Goal: Feedback & Contribution: Contribute content

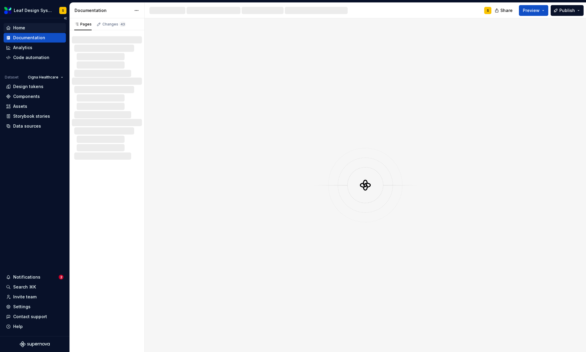
click at [26, 26] on div "Home" at bounding box center [34, 28] width 57 height 6
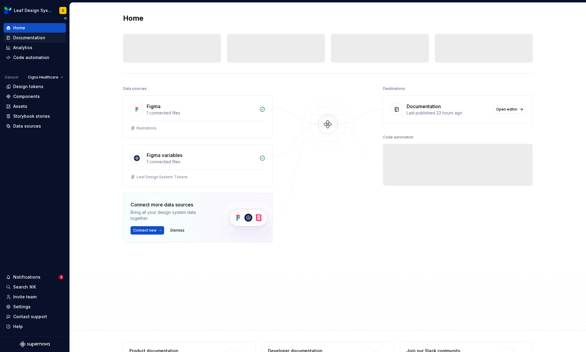
click at [37, 37] on div "Documentation" at bounding box center [29, 38] width 32 height 6
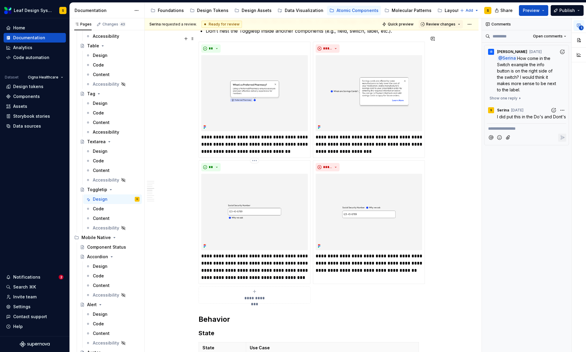
scroll to position [654, 0]
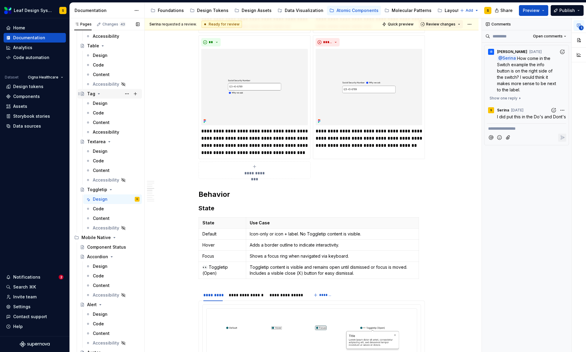
click at [96, 94] on icon "Page tree" at bounding box center [98, 93] width 5 height 5
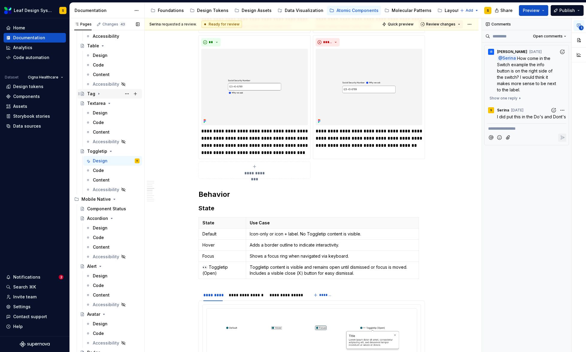
click at [96, 94] on icon "Page tree" at bounding box center [98, 93] width 5 height 5
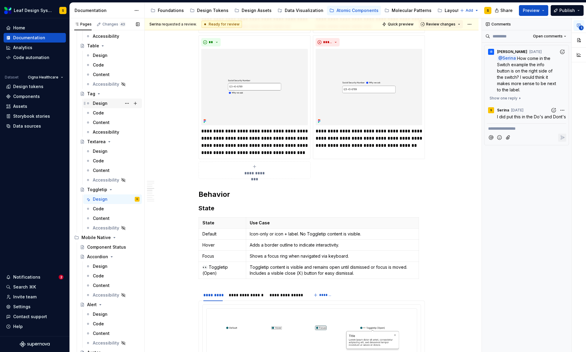
click at [98, 102] on div "Design" at bounding box center [100, 103] width 15 height 6
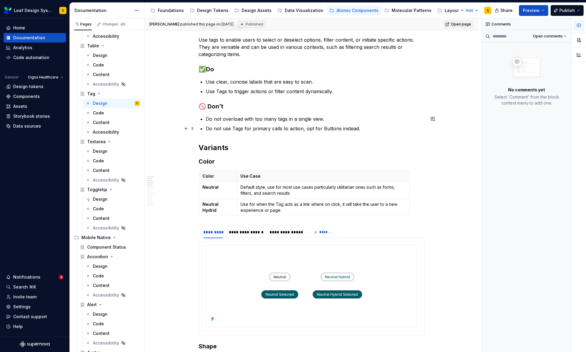
scroll to position [329, 0]
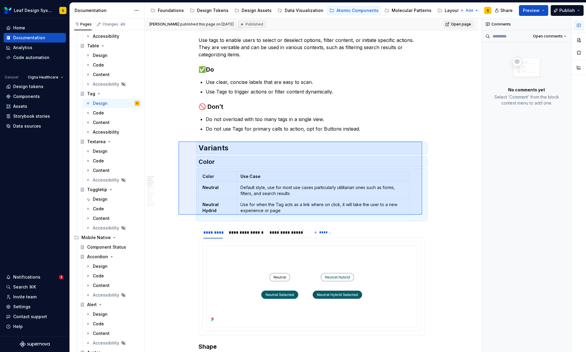
drag, startPoint x: 178, startPoint y: 141, endPoint x: 422, endPoint y: 215, distance: 254.4
click at [422, 215] on div "**********" at bounding box center [313, 185] width 337 height 334
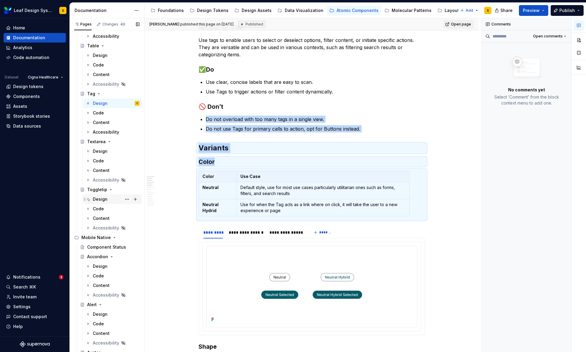
click at [102, 197] on div "Design" at bounding box center [100, 199] width 15 height 6
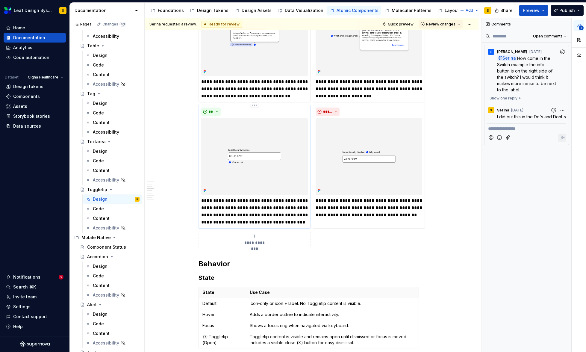
scroll to position [674, 0]
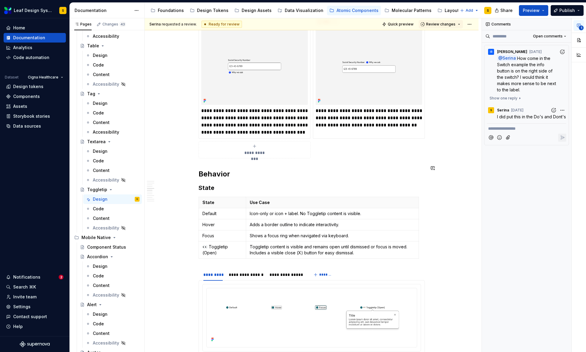
type textarea "*"
click at [201, 157] on div "**********" at bounding box center [311, 262] width 226 height 1604
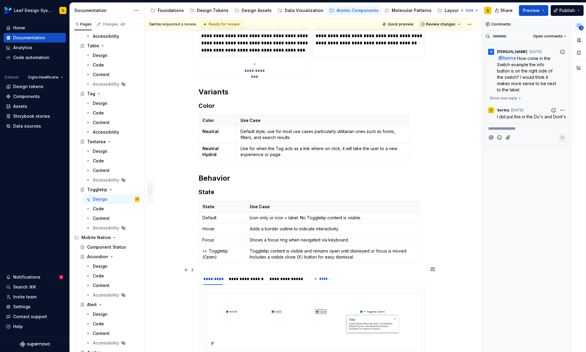
scroll to position [712, 0]
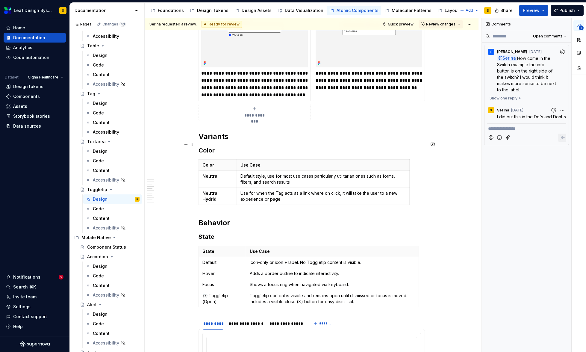
click at [205, 146] on h3 "Color" at bounding box center [311, 150] width 226 height 8
click at [212, 173] on strong "Neutral" at bounding box center [210, 175] width 16 height 5
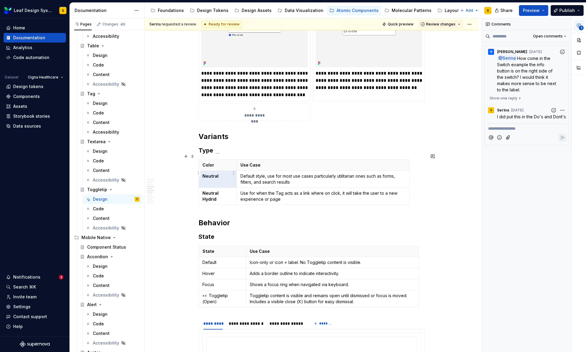
click at [214, 173] on strong "Neutral" at bounding box center [210, 175] width 16 height 5
click at [318, 162] on th "Use Case" at bounding box center [323, 164] width 172 height 11
click at [207, 162] on p "Color" at bounding box center [217, 165] width 31 height 6
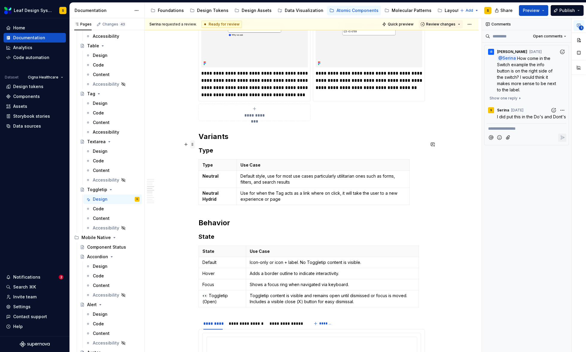
click at [191, 145] on span at bounding box center [192, 144] width 5 height 8
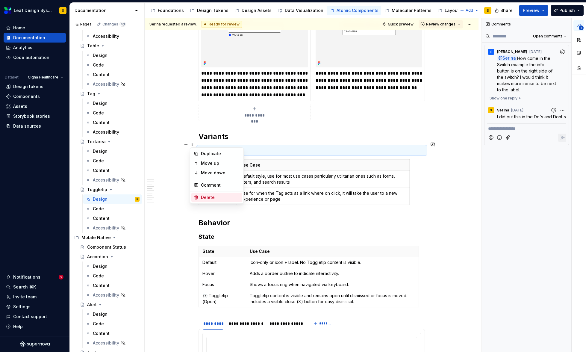
click at [211, 196] on div "Delete" at bounding box center [220, 197] width 39 height 6
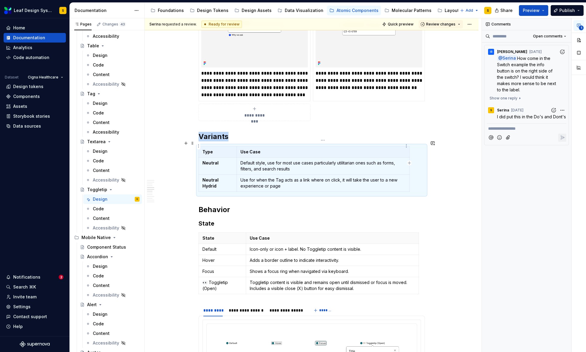
click at [254, 149] on p "Use Case" at bounding box center [322, 152] width 165 height 6
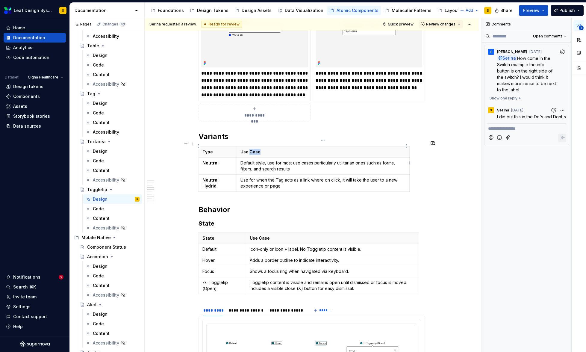
click at [254, 149] on p "Use Case" at bounding box center [322, 152] width 165 height 6
click at [253, 149] on p "Use Case" at bounding box center [322, 152] width 165 height 6
click at [214, 160] on strong "Neutral" at bounding box center [210, 162] width 16 height 5
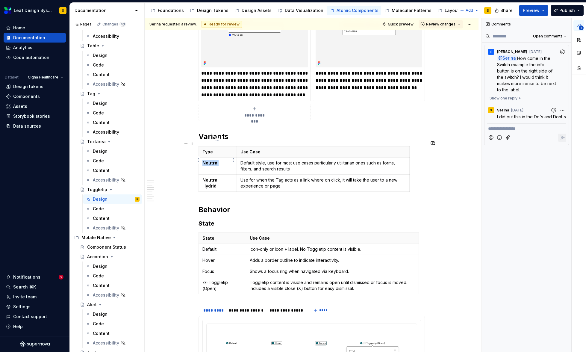
click at [214, 160] on strong "Neutral" at bounding box center [210, 162] width 16 height 5
click at [304, 185] on icon "button" at bounding box center [303, 185] width 5 height 5
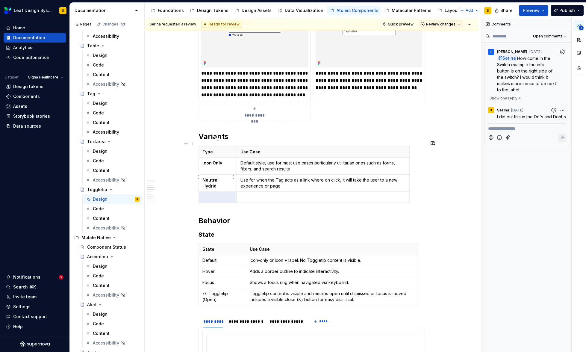
click at [218, 177] on strong "Neutral Hydrid" at bounding box center [210, 182] width 17 height 11
click at [206, 177] on p "Label Left" at bounding box center [217, 180] width 31 height 6
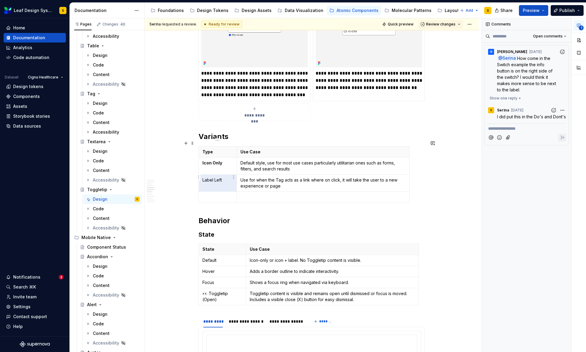
click at [206, 177] on p "Label Left" at bounding box center [217, 180] width 31 height 6
click at [222, 177] on p "Label Left" at bounding box center [217, 180] width 31 height 6
drag, startPoint x: 222, startPoint y: 174, endPoint x: 215, endPoint y: 174, distance: 7.2
click at [215, 177] on p "Label Left" at bounding box center [217, 180] width 31 height 6
click at [213, 194] on p at bounding box center [217, 197] width 31 height 6
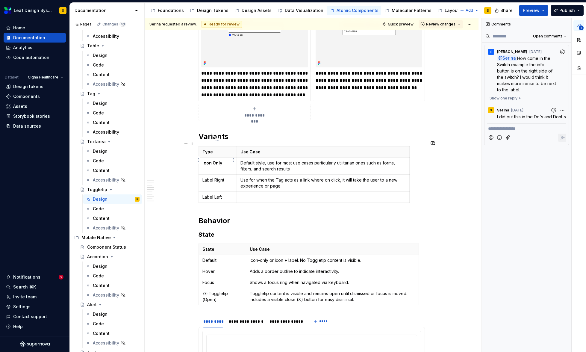
click at [218, 160] on strong "Icon Only" at bounding box center [212, 162] width 20 height 5
drag, startPoint x: 223, startPoint y: 158, endPoint x: 200, endPoint y: 158, distance: 22.7
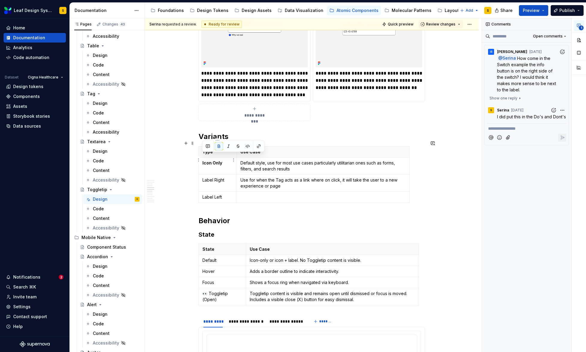
click at [200, 158] on td "Icon Only" at bounding box center [217, 165] width 38 height 17
click at [220, 145] on button "button" at bounding box center [219, 146] width 8 height 8
click at [257, 160] on p "Default style, use for most use cases particularly utilitarian ones such as for…" at bounding box center [322, 166] width 165 height 12
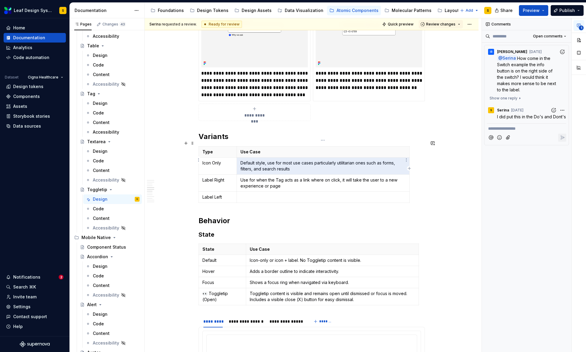
click at [257, 160] on p "Default style, use for most use cases particularly utilitarian ones such as for…" at bounding box center [322, 166] width 165 height 12
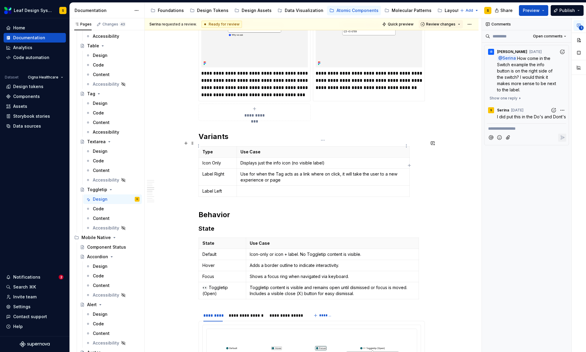
click at [256, 149] on p "Use Case" at bounding box center [322, 152] width 165 height 6
click at [262, 149] on p "Use Case" at bounding box center [322, 152] width 165 height 6
drag, startPoint x: 264, startPoint y: 146, endPoint x: 241, endPoint y: 148, distance: 23.1
click at [241, 149] on p "Use Case" at bounding box center [322, 152] width 165 height 6
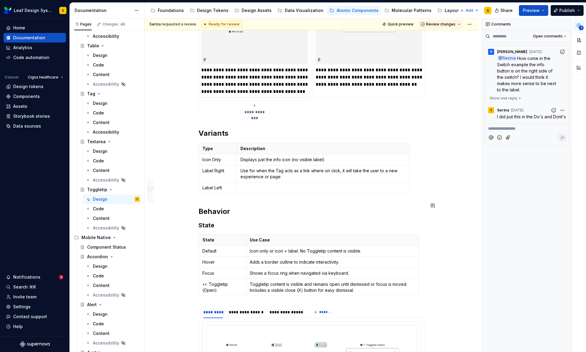
scroll to position [715, 0]
drag, startPoint x: 273, startPoint y: 235, endPoint x: 250, endPoint y: 234, distance: 23.3
click at [250, 236] on p "Use Case" at bounding box center [332, 239] width 165 height 6
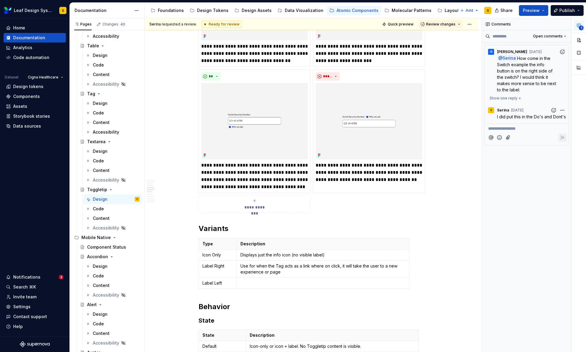
scroll to position [663, 0]
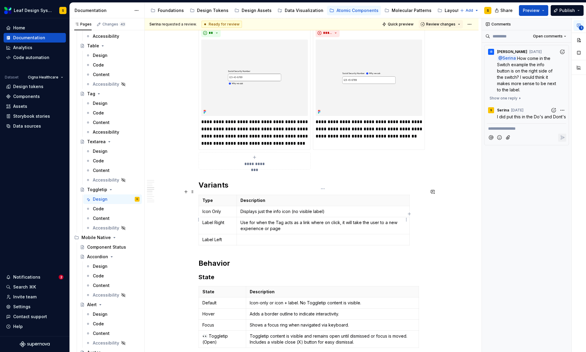
click at [256, 219] on p "Use for when the Tag acts as a link where on click, it will take the user to a …" at bounding box center [322, 225] width 165 height 12
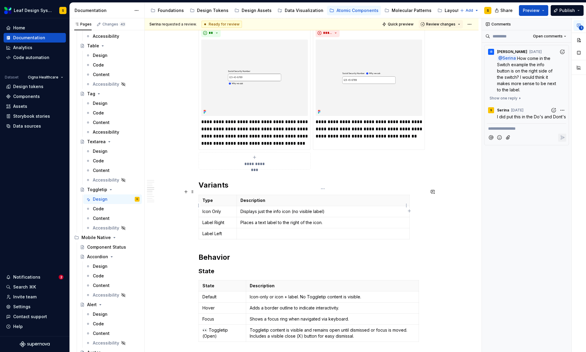
click at [343, 208] on p "Displays just the info icon (no visible label)" at bounding box center [322, 211] width 165 height 6
click at [268, 230] on td at bounding box center [323, 233] width 172 height 11
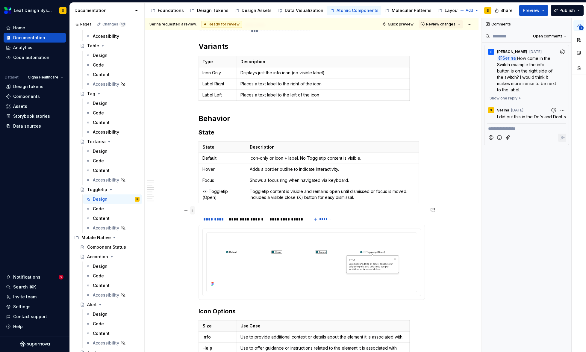
scroll to position [803, 0]
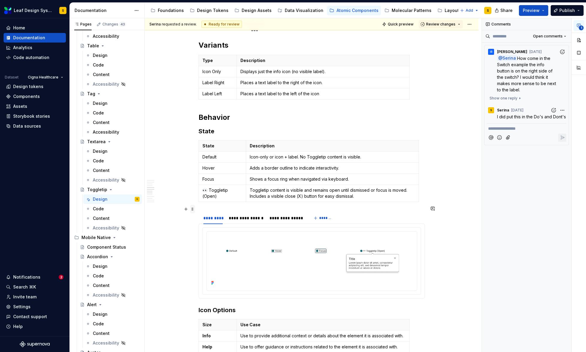
click at [191, 209] on span at bounding box center [192, 209] width 5 height 8
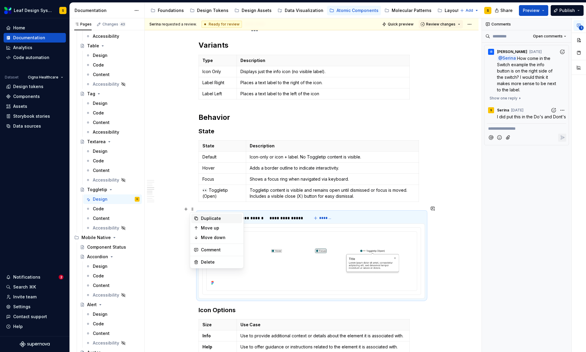
click at [202, 219] on div "Duplicate" at bounding box center [220, 218] width 39 height 6
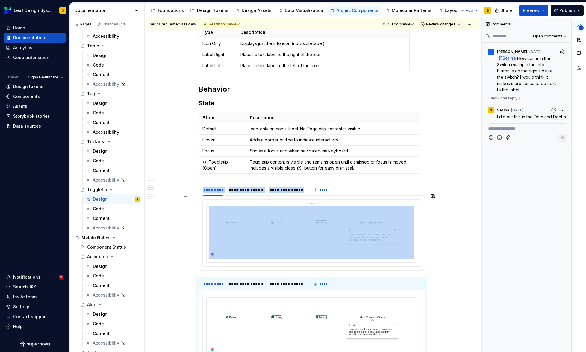
scroll to position [801, 0]
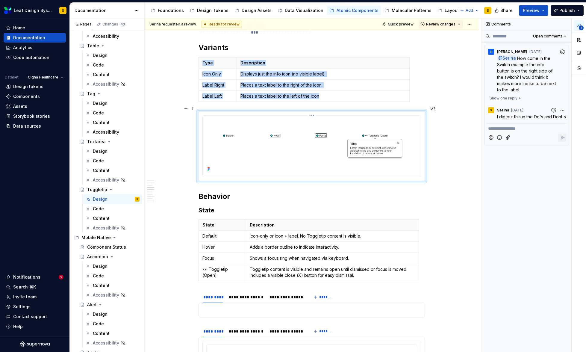
click at [251, 140] on img at bounding box center [311, 145] width 213 height 55
click at [274, 138] on img at bounding box center [311, 145] width 213 height 55
click at [580, 26] on span "1" at bounding box center [580, 27] width 5 height 5
click at [579, 25] on icon "button" at bounding box center [578, 25] width 5 height 5
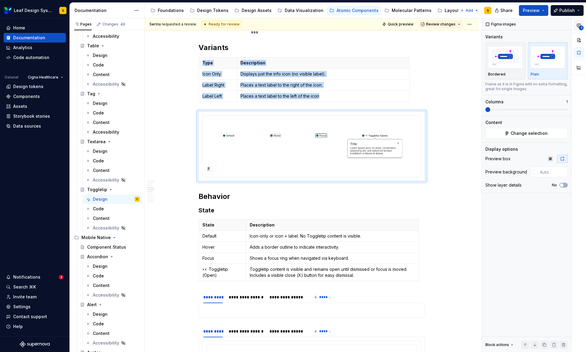
click at [580, 25] on span "1" at bounding box center [580, 27] width 5 height 5
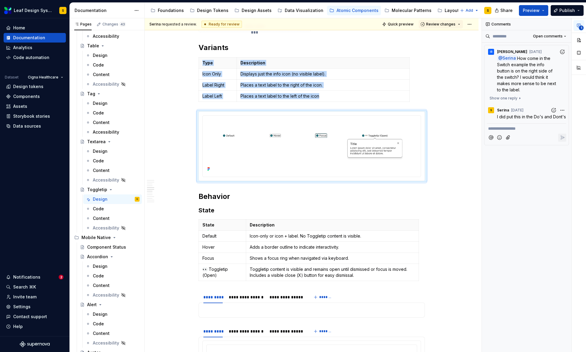
click at [580, 26] on span "1" at bounding box center [580, 27] width 5 height 5
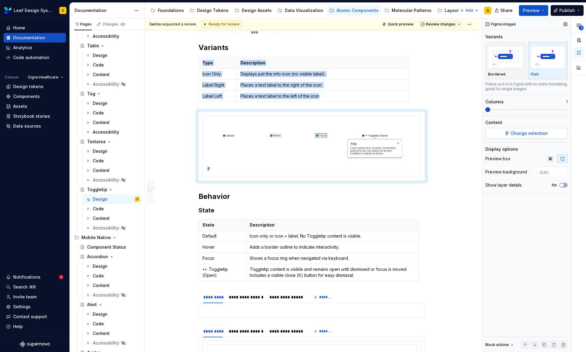
click at [523, 133] on span "Change selection" at bounding box center [528, 133] width 37 height 6
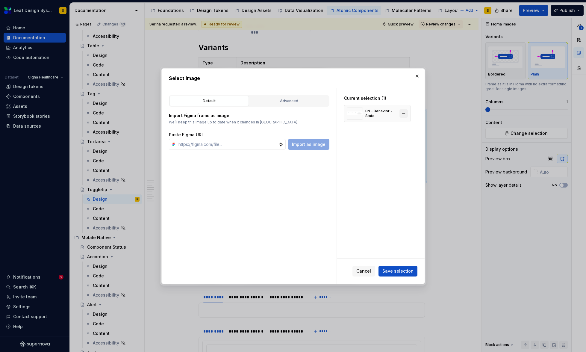
type textarea "*"
click at [404, 114] on button "button" at bounding box center [403, 113] width 8 height 8
click at [242, 142] on input "text" at bounding box center [227, 144] width 102 height 11
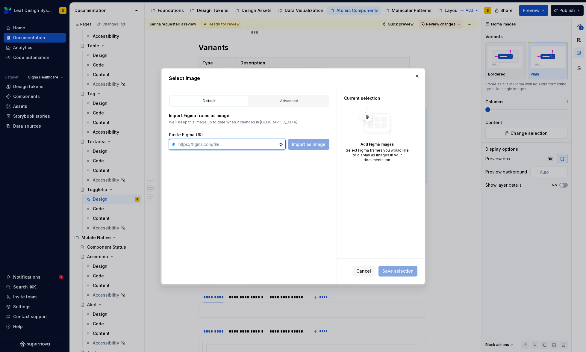
paste input "[URL][DOMAIN_NAME]"
type input "[URL][DOMAIN_NAME]"
click at [301, 145] on span "Import as image" at bounding box center [309, 144] width 34 height 6
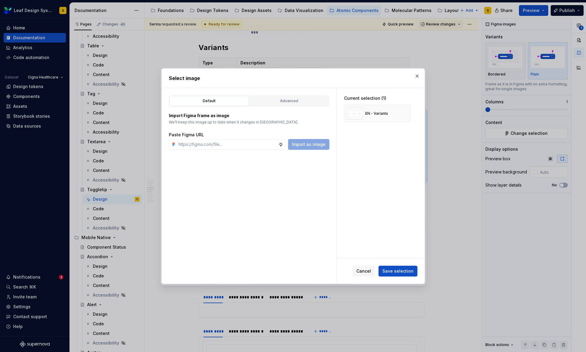
click at [401, 276] on div "Cancel Save selection" at bounding box center [381, 270] width 88 height 25
click at [399, 273] on span "Save selection" at bounding box center [397, 271] width 31 height 6
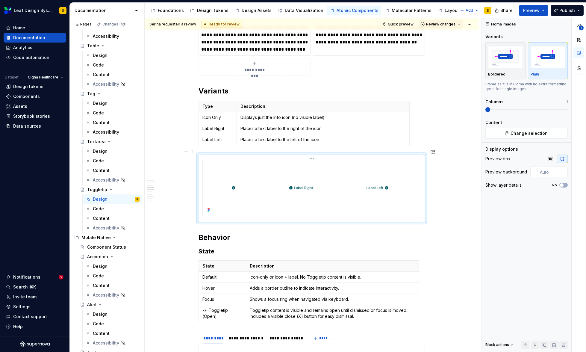
scroll to position [757, 0]
click at [192, 144] on div "**********" at bounding box center [312, 319] width 334 height 1912
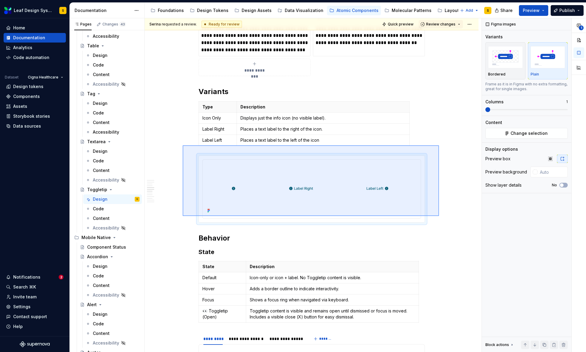
drag, startPoint x: 439, startPoint y: 216, endPoint x: 183, endPoint y: 145, distance: 265.7
click at [183, 145] on div "**********" at bounding box center [313, 185] width 337 height 334
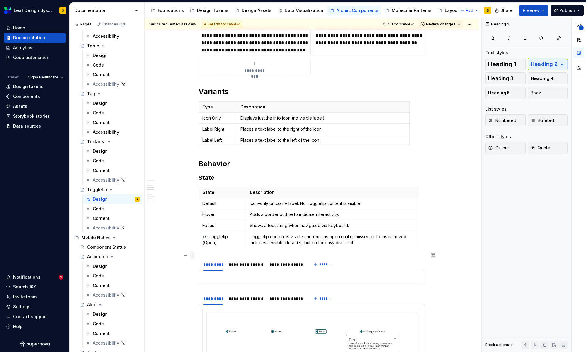
click at [192, 255] on span at bounding box center [192, 255] width 5 height 8
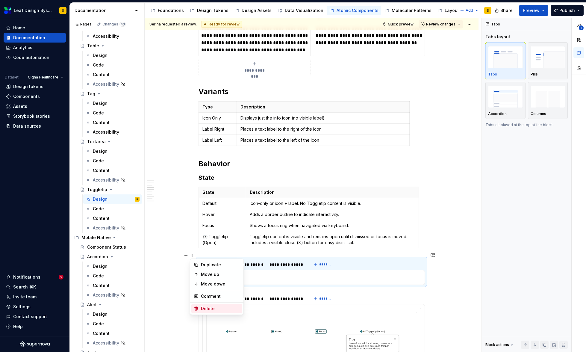
click at [208, 306] on div "Delete" at bounding box center [220, 308] width 39 height 6
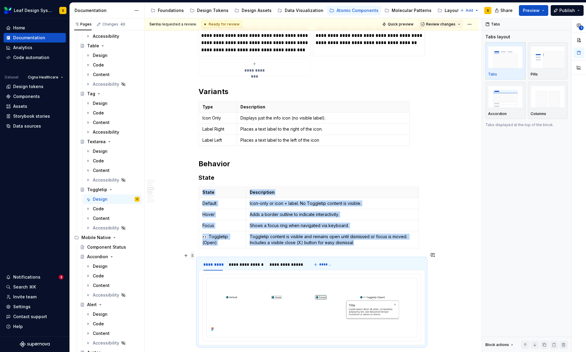
click at [191, 255] on span at bounding box center [192, 255] width 5 height 8
click at [208, 263] on div "Duplicate" at bounding box center [220, 265] width 39 height 6
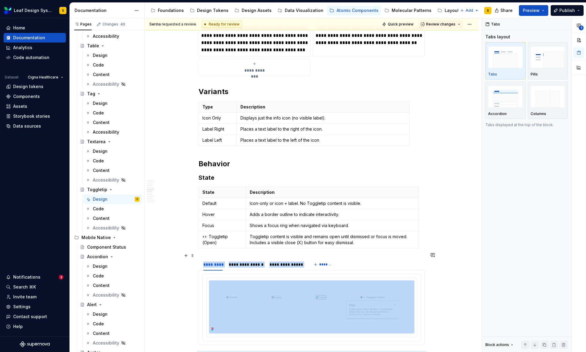
scroll to position [838, 0]
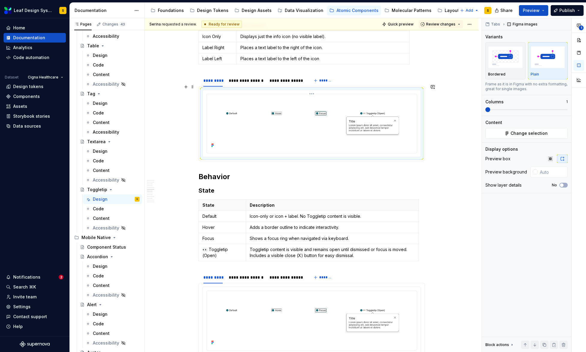
click at [291, 128] on img at bounding box center [311, 122] width 205 height 53
click at [292, 124] on img at bounding box center [311, 122] width 205 height 53
click at [554, 134] on button "Change selection" at bounding box center [526, 133] width 82 height 11
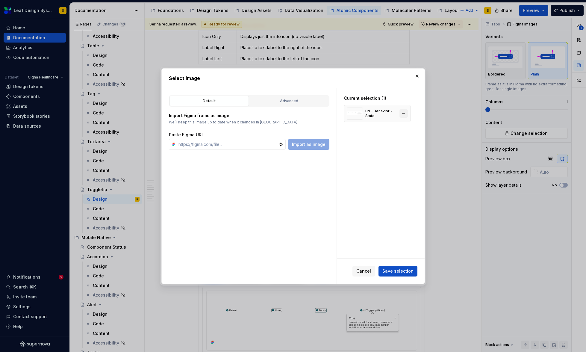
type textarea "*"
click at [406, 113] on button "button" at bounding box center [403, 113] width 8 height 8
click at [248, 144] on input "text" at bounding box center [227, 144] width 102 height 11
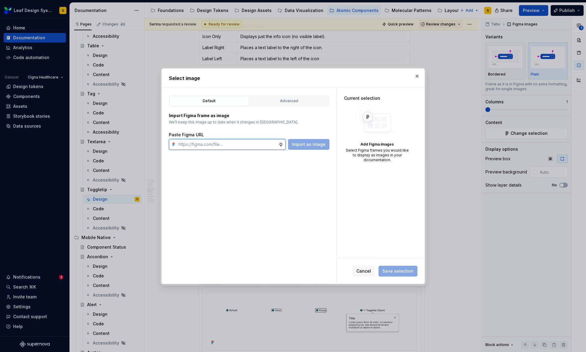
paste input "[URL][DOMAIN_NAME]"
type input "[URL][DOMAIN_NAME]"
click at [316, 145] on span "Import as image" at bounding box center [309, 144] width 34 height 6
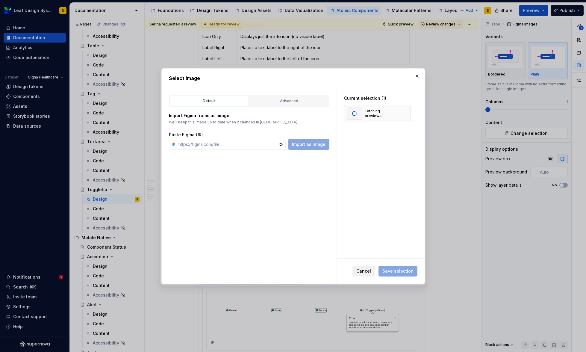
click at [361, 269] on span "Cancel" at bounding box center [363, 271] width 15 height 6
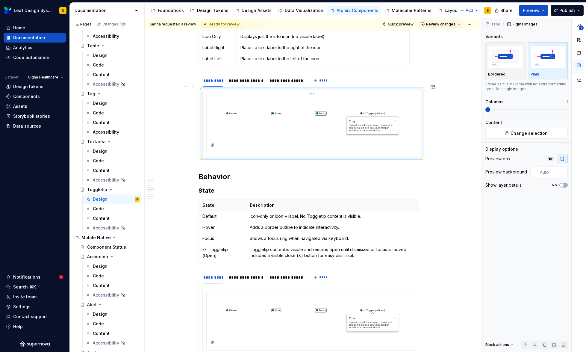
click at [292, 124] on img at bounding box center [311, 122] width 205 height 53
click at [531, 131] on span "Change selection" at bounding box center [528, 133] width 37 height 6
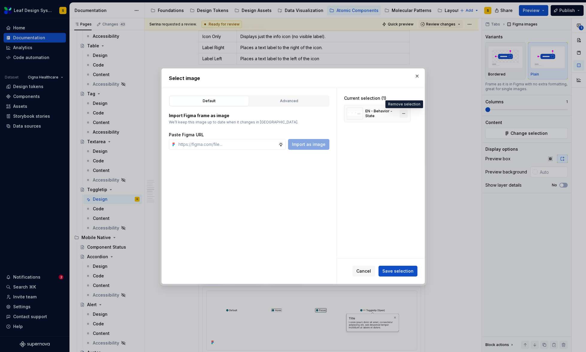
click at [403, 114] on button "button" at bounding box center [403, 113] width 8 height 8
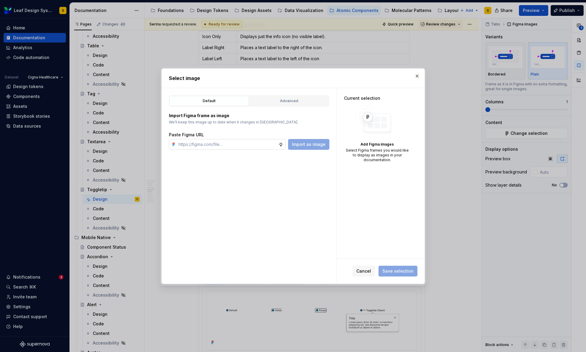
click at [227, 144] on input "text" at bounding box center [227, 144] width 102 height 11
paste input "[URL][DOMAIN_NAME]"
type input "[URL][DOMAIN_NAME]"
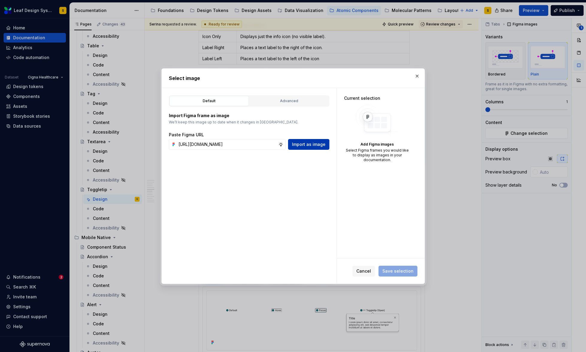
click at [309, 146] on span "Import as image" at bounding box center [309, 144] width 34 height 6
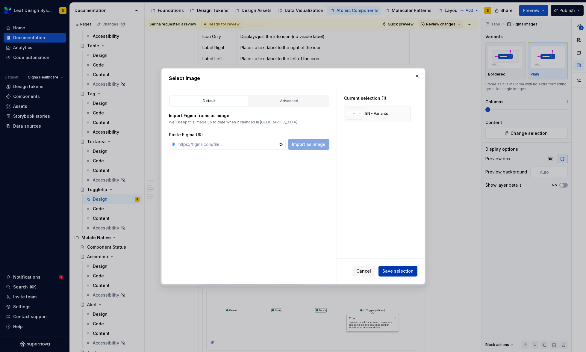
click at [405, 272] on span "Save selection" at bounding box center [397, 271] width 31 height 6
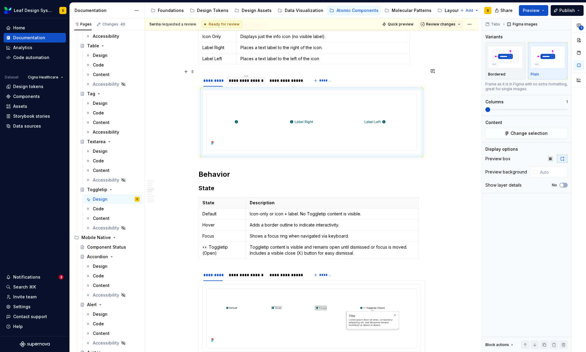
click at [249, 77] on div "**********" at bounding box center [246, 80] width 35 height 6
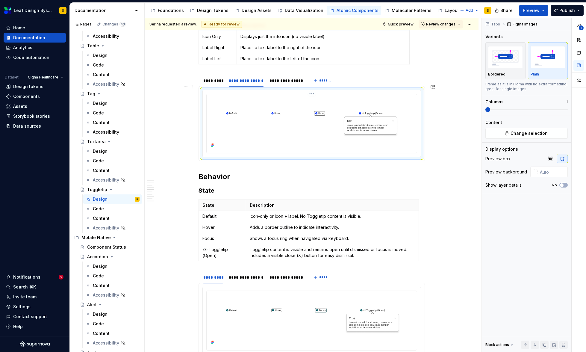
click at [282, 102] on img at bounding box center [311, 122] width 205 height 53
click at [510, 133] on button "Change selection" at bounding box center [526, 133] width 82 height 11
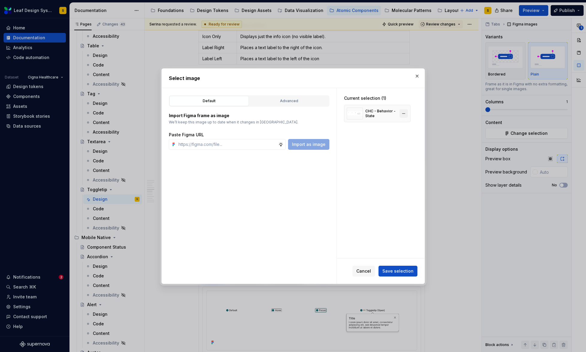
click at [400, 115] on button "button" at bounding box center [403, 113] width 8 height 8
type textarea "*"
click at [253, 143] on input "text" at bounding box center [227, 144] width 102 height 11
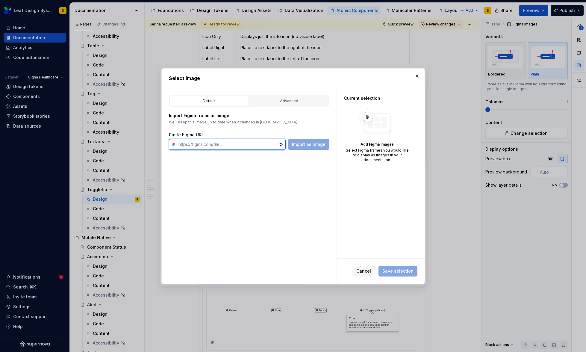
paste input "[URL][DOMAIN_NAME]"
type input "[URL][DOMAIN_NAME]"
click at [306, 146] on span "Import as image" at bounding box center [309, 144] width 34 height 6
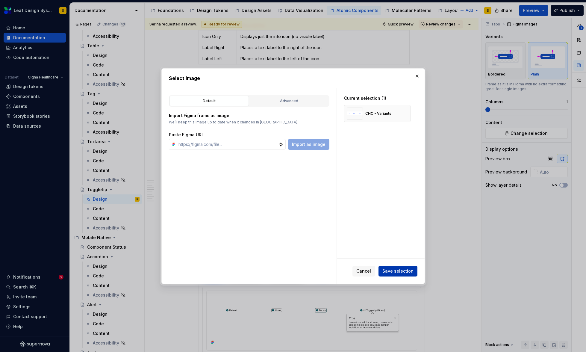
click at [398, 270] on span "Save selection" at bounding box center [397, 271] width 31 height 6
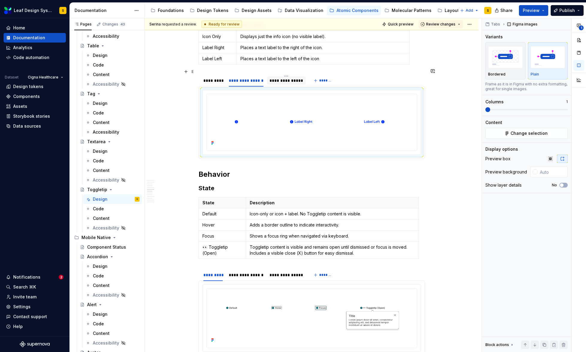
click at [288, 77] on div "**********" at bounding box center [286, 80] width 34 height 6
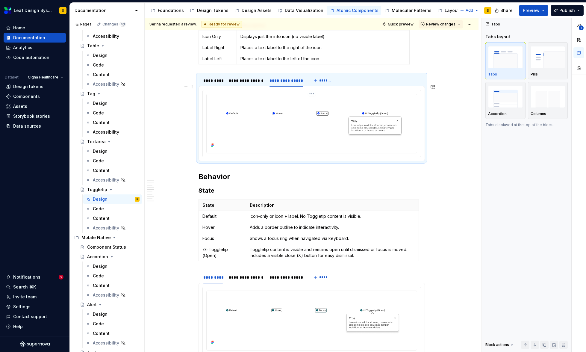
click at [299, 104] on img at bounding box center [311, 122] width 205 height 53
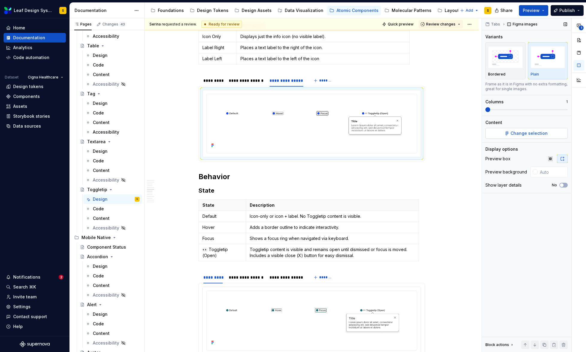
click at [531, 133] on span "Change selection" at bounding box center [528, 133] width 37 height 6
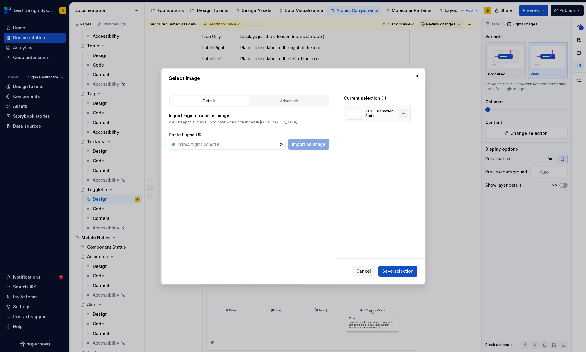
click at [405, 114] on button "button" at bounding box center [403, 113] width 8 height 8
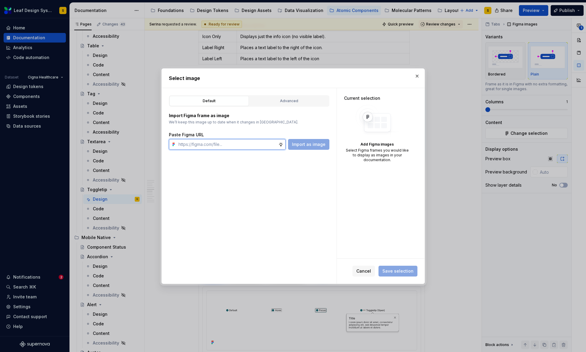
click at [251, 146] on input "text" at bounding box center [227, 144] width 102 height 11
paste input "[URL][DOMAIN_NAME]"
type input "[URL][DOMAIN_NAME]"
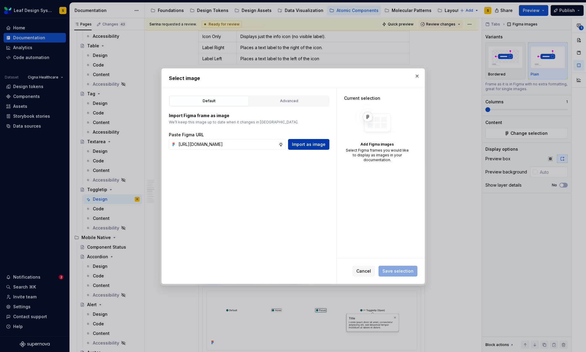
click at [320, 142] on span "Import as image" at bounding box center [309, 144] width 34 height 6
click at [417, 77] on button "button" at bounding box center [417, 76] width 8 height 8
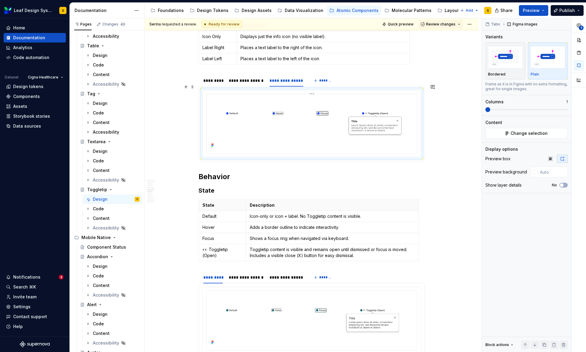
click at [341, 131] on img at bounding box center [311, 122] width 205 height 53
click at [527, 136] on span "Change selection" at bounding box center [528, 133] width 37 height 6
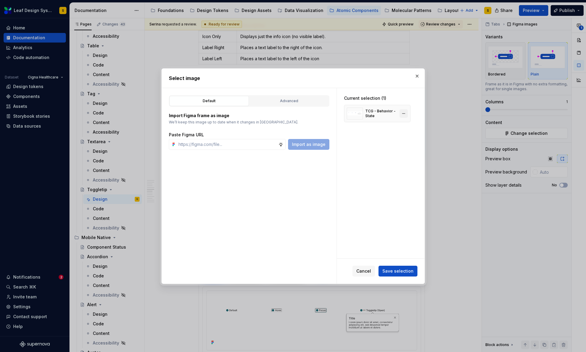
click at [405, 112] on button "button" at bounding box center [403, 113] width 8 height 8
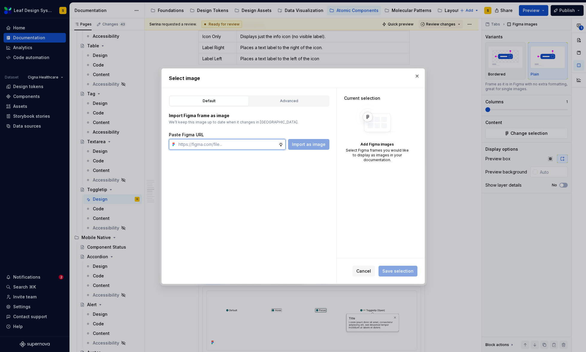
click at [240, 142] on input "text" at bounding box center [227, 144] width 102 height 11
type textarea "*"
paste input "[URL][DOMAIN_NAME]"
type input "[URL][DOMAIN_NAME]"
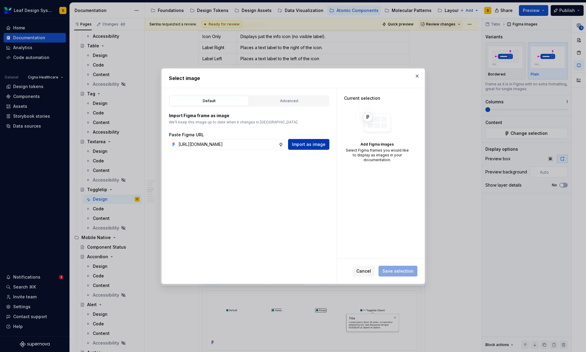
scroll to position [0, 0]
click at [312, 147] on button "Import as image" at bounding box center [308, 144] width 41 height 11
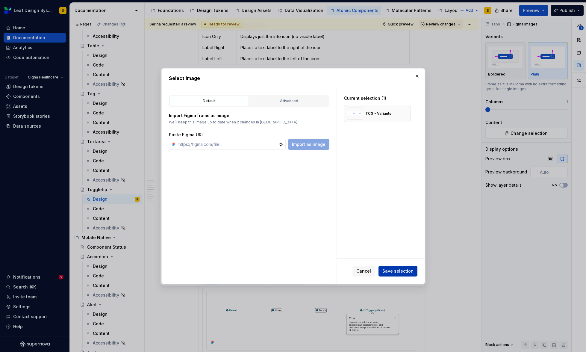
click at [400, 271] on span "Save selection" at bounding box center [397, 271] width 31 height 6
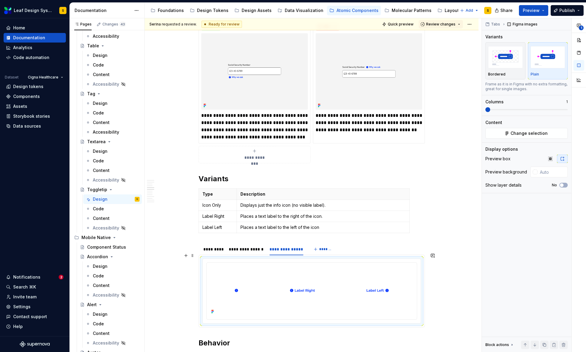
scroll to position [659, 0]
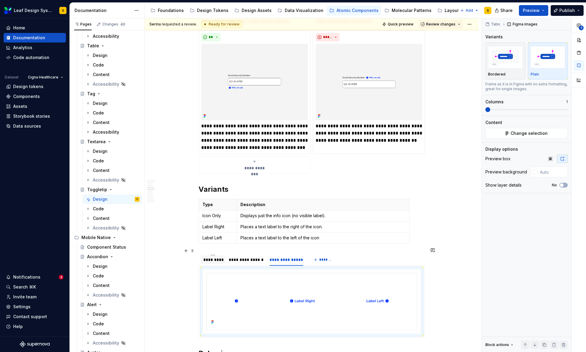
click at [215, 256] on div "*********" at bounding box center [213, 259] width 20 height 6
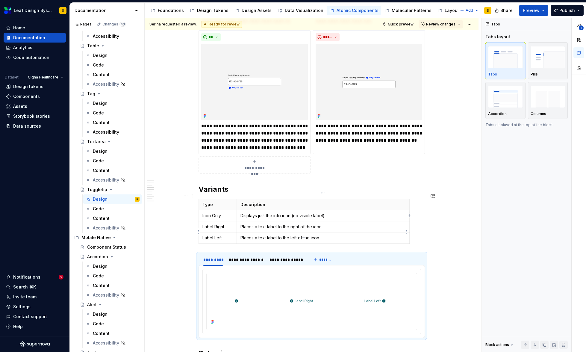
click at [321, 235] on p "Places a text label to the left of the icon" at bounding box center [322, 238] width 165 height 6
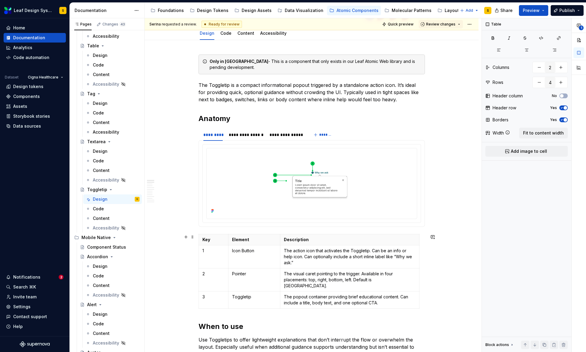
scroll to position [0, 0]
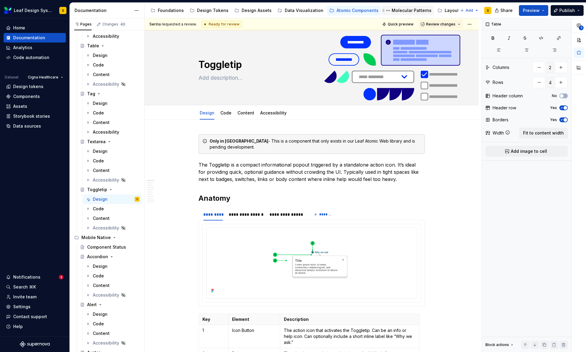
click at [391, 9] on div "Molecular Patterns" at bounding box center [411, 10] width 40 height 6
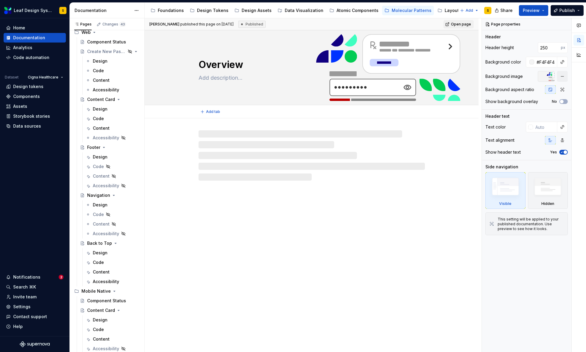
scroll to position [25, 0]
click at [103, 126] on div "Content" at bounding box center [101, 128] width 17 height 6
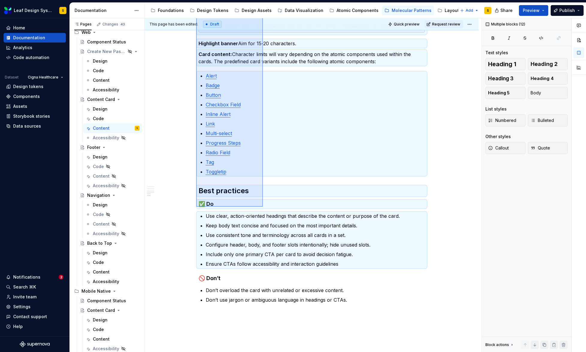
scroll to position [325, 0]
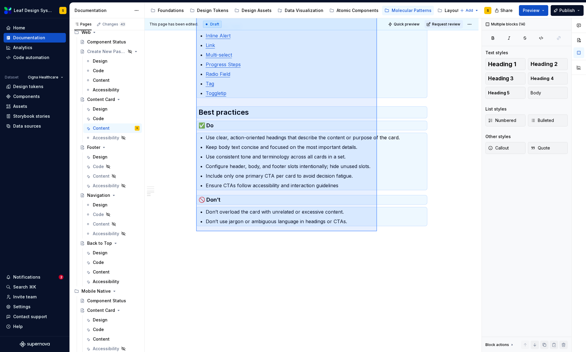
drag, startPoint x: 196, startPoint y: 138, endPoint x: 378, endPoint y: 232, distance: 204.5
click at [377, 231] on div "This page has been edited. Draft Quick preview Request review Content Card Edit…" at bounding box center [313, 185] width 337 height 334
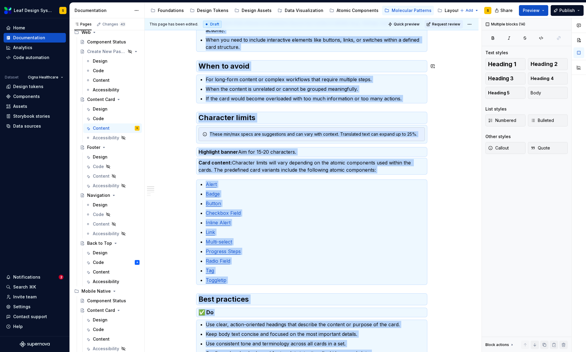
scroll to position [70, 0]
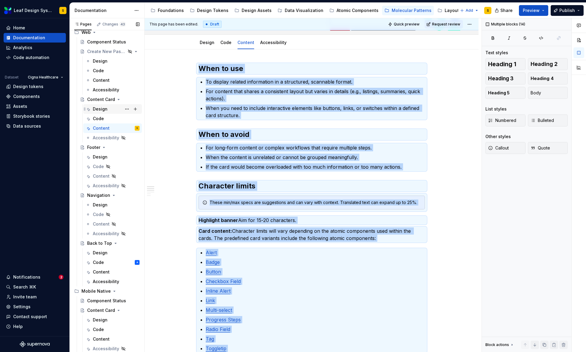
click at [100, 107] on div "Design" at bounding box center [100, 109] width 15 height 6
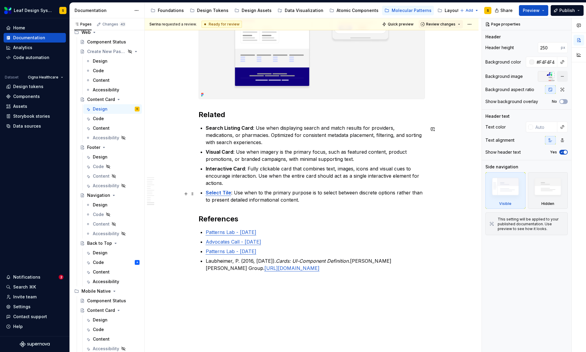
scroll to position [3636, 0]
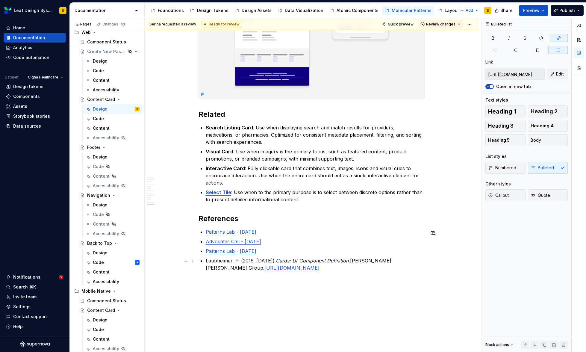
click at [309, 269] on link "[URL][DOMAIN_NAME]" at bounding box center [291, 268] width 55 height 6
click at [283, 270] on link "[URL][DOMAIN_NAME]" at bounding box center [291, 268] width 55 height 6
click at [515, 75] on input "[URL][DOMAIN_NAME]" at bounding box center [514, 74] width 59 height 11
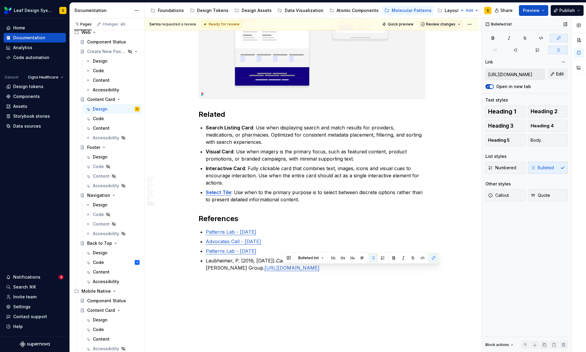
click at [515, 75] on input "[URL][DOMAIN_NAME]" at bounding box center [514, 74] width 59 height 11
click at [102, 119] on div "Code" at bounding box center [98, 119] width 11 height 6
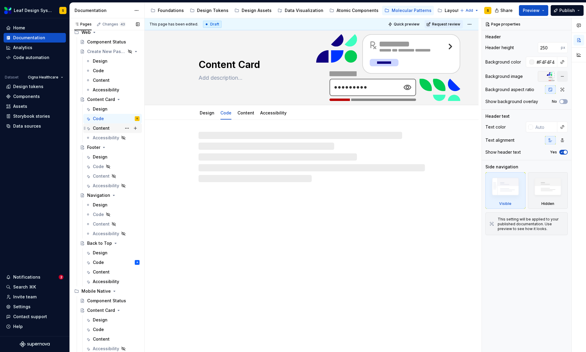
click at [101, 127] on div "Content" at bounding box center [101, 128] width 17 height 6
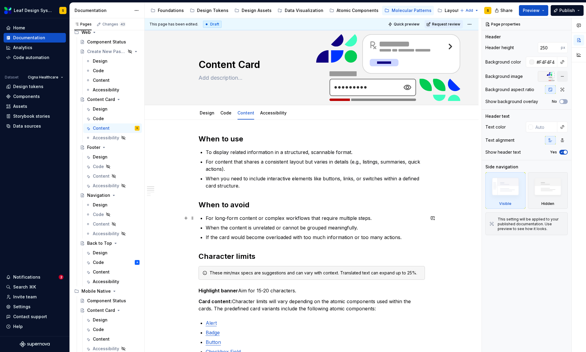
scroll to position [1, 0]
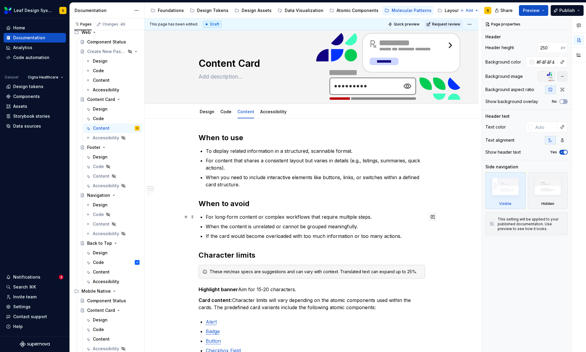
click at [433, 217] on button "button" at bounding box center [432, 216] width 8 height 8
type textarea "*"
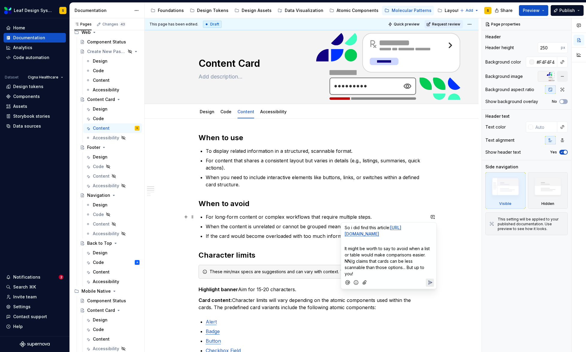
click at [431, 284] on icon "Send" at bounding box center [430, 282] width 4 height 4
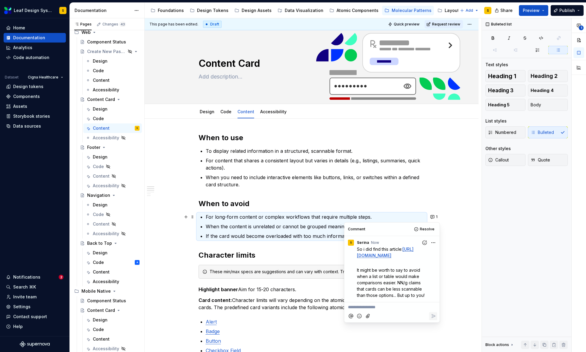
type textarea "*"
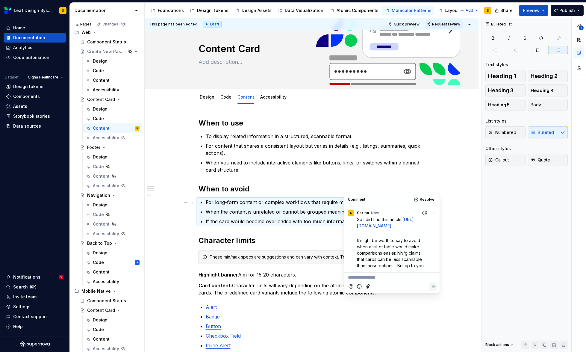
scroll to position [103, 0]
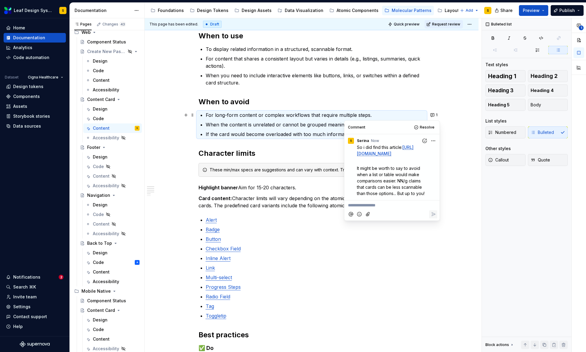
click at [303, 257] on p "Inline Alert" at bounding box center [315, 257] width 219 height 7
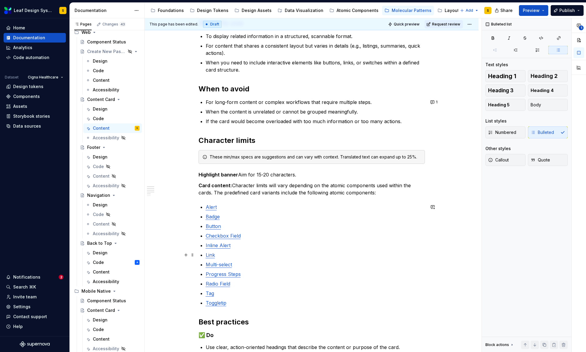
scroll to position [118, 0]
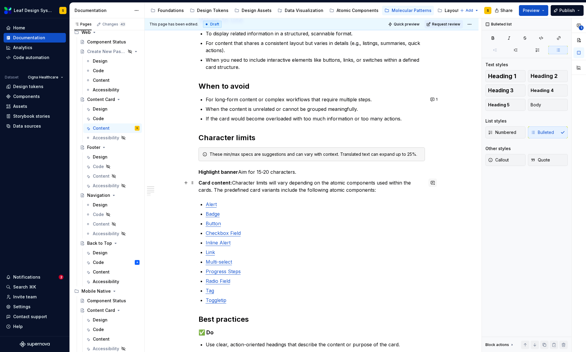
click at [432, 183] on button "button" at bounding box center [432, 182] width 8 height 8
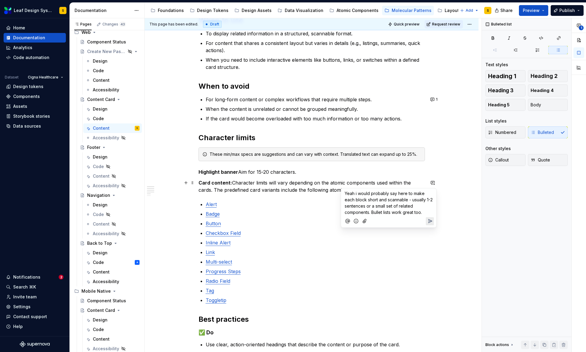
click at [431, 221] on icon "Send" at bounding box center [430, 221] width 4 height 4
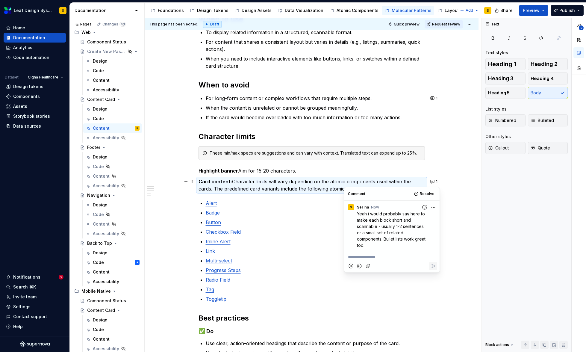
type textarea "*"
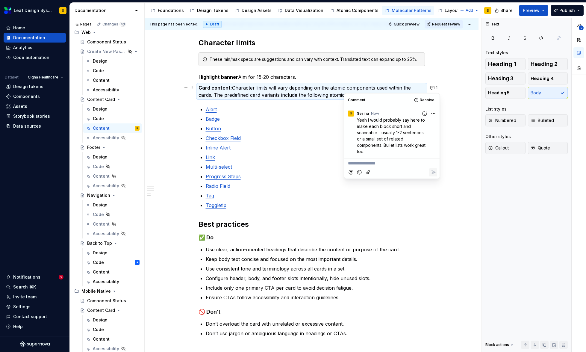
scroll to position [250, 0]
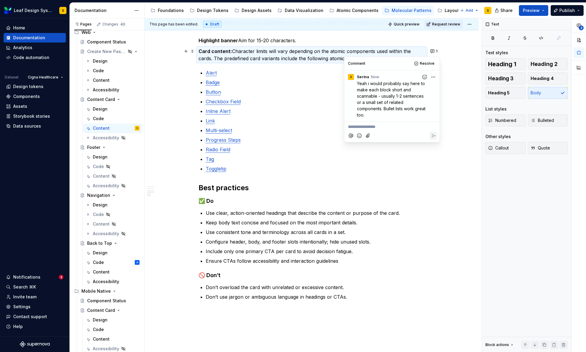
click at [236, 228] on p "Use consistent tone and terminology across all cards in a set." at bounding box center [315, 231] width 219 height 7
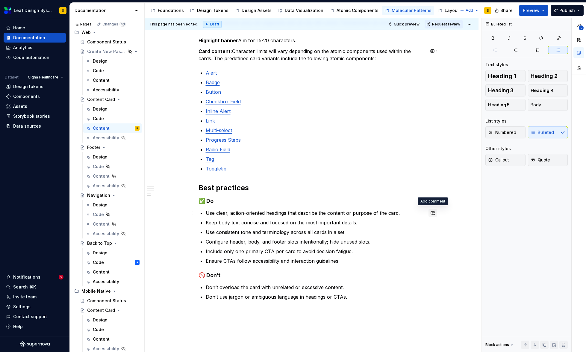
click at [434, 212] on button "button" at bounding box center [432, 213] width 8 height 8
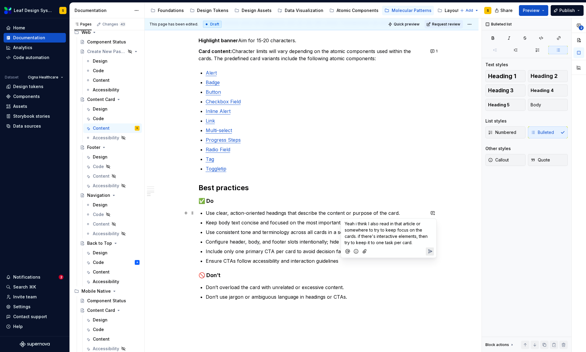
click at [411, 244] on span "Yeah i think I also read in that article or somewhere to try to keep focus on t…" at bounding box center [386, 233] width 84 height 24
click at [431, 264] on icon "Send" at bounding box center [430, 264] width 6 height 6
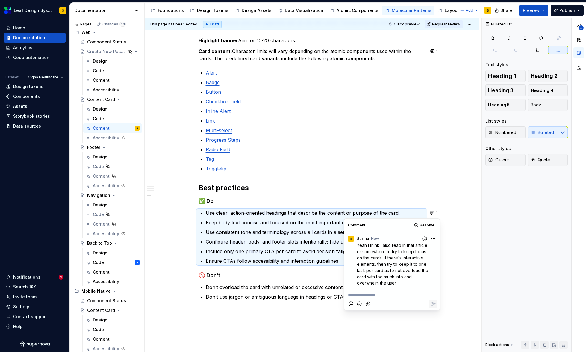
type textarea "*"
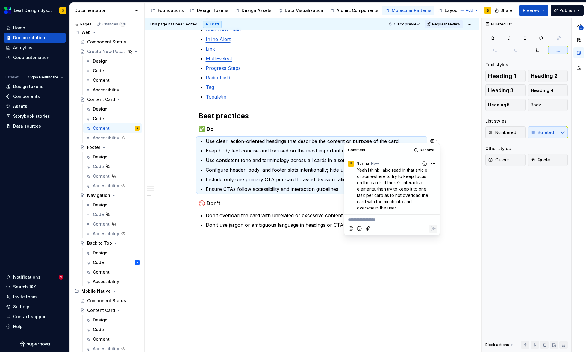
scroll to position [325, 0]
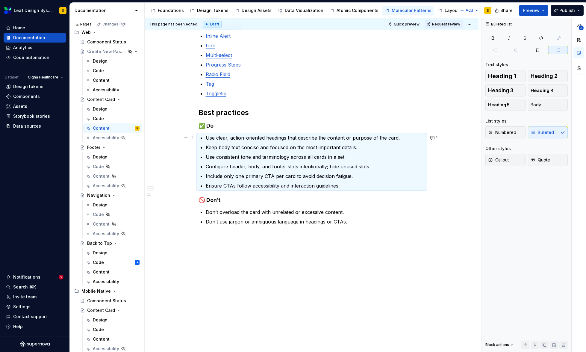
click at [327, 251] on div "When to use To display related information in a structured, scannable format. F…" at bounding box center [312, 73] width 334 height 557
click at [431, 212] on button "button" at bounding box center [432, 212] width 8 height 8
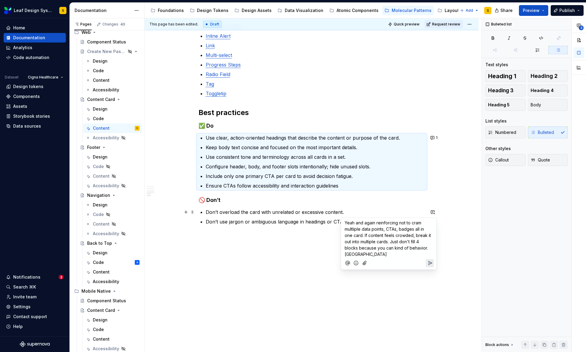
click at [430, 262] on icon "Send" at bounding box center [430, 263] width 4 height 4
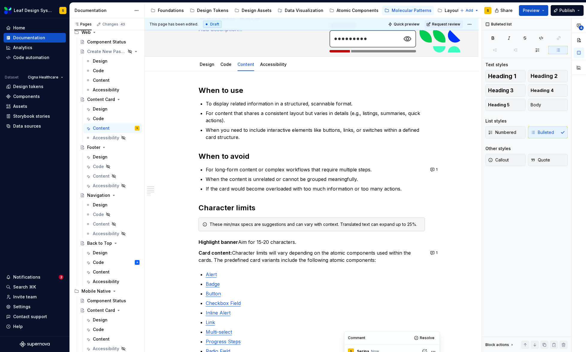
scroll to position [0, 0]
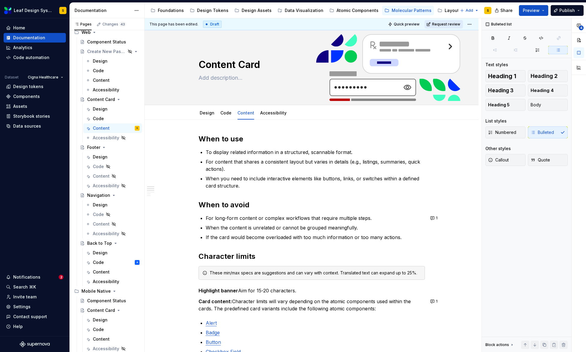
click at [441, 25] on span "Request review" at bounding box center [446, 24] width 28 height 5
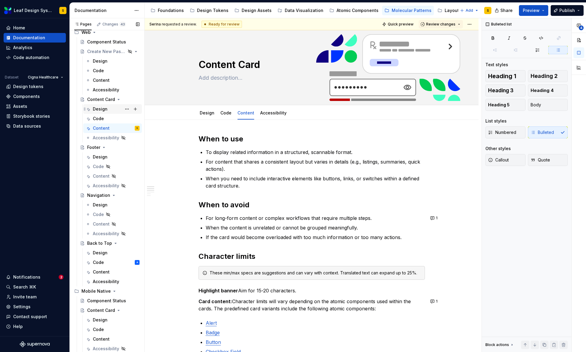
click at [112, 110] on div "Design" at bounding box center [116, 109] width 47 height 8
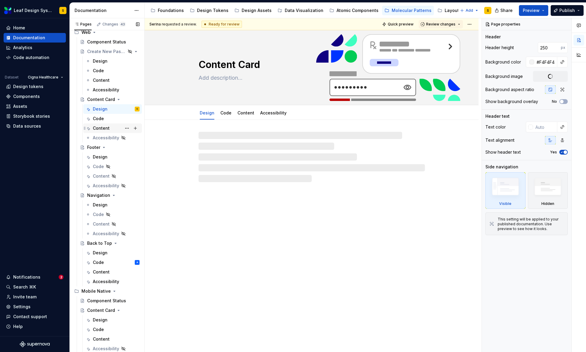
click at [107, 127] on div "Content" at bounding box center [101, 128] width 17 height 6
click at [103, 120] on div "Code" at bounding box center [98, 119] width 11 height 6
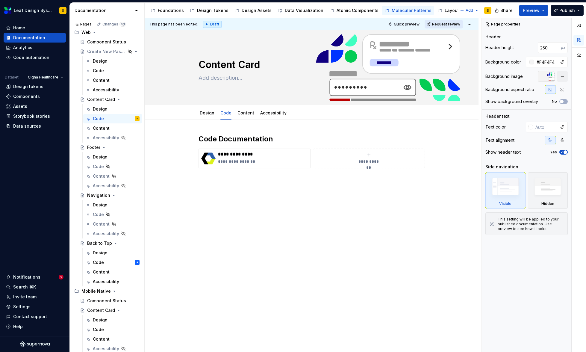
click at [450, 26] on span "Request review" at bounding box center [446, 24] width 28 height 5
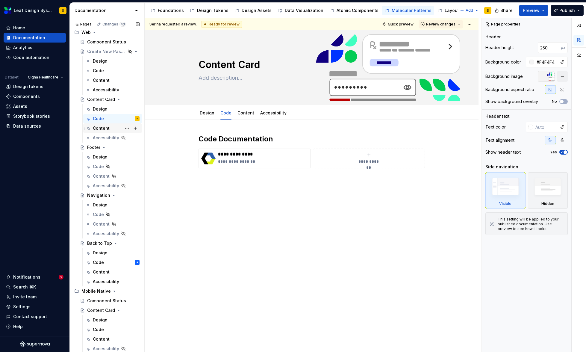
click at [106, 129] on div "Content" at bounding box center [101, 128] width 17 height 6
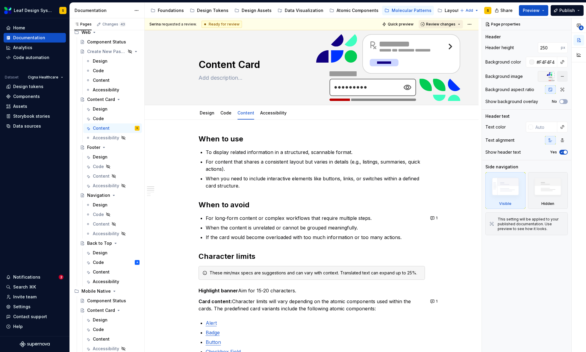
click at [458, 25] on button "Review changes" at bounding box center [440, 24] width 44 height 8
click at [451, 54] on div "Request changes" at bounding box center [462, 51] width 62 height 6
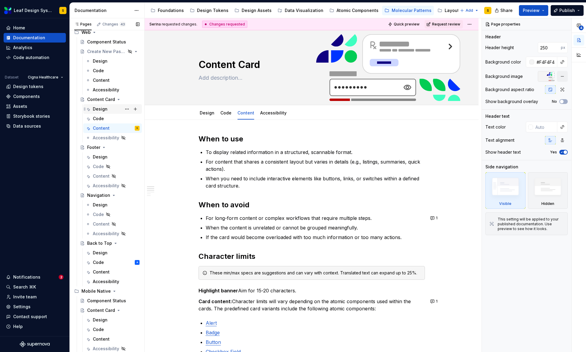
click at [102, 110] on div "Design" at bounding box center [100, 109] width 15 height 6
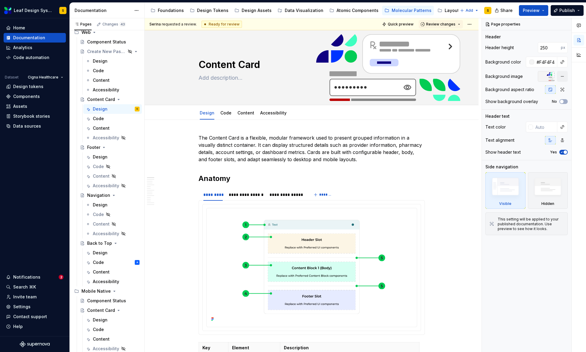
type textarea "*"
